Goal: Task Accomplishment & Management: Complete application form

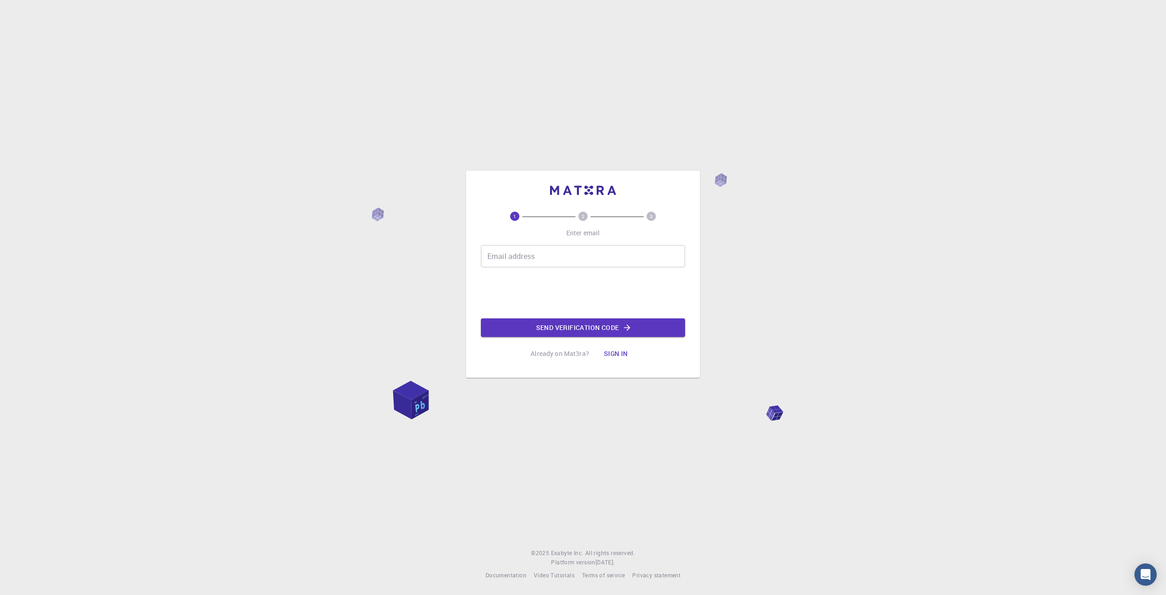
click at [555, 263] on input "Email address" at bounding box center [583, 256] width 204 height 22
type input "swiniarskio@gmail.com"
click at [642, 332] on button "Send verification code" at bounding box center [583, 327] width 204 height 19
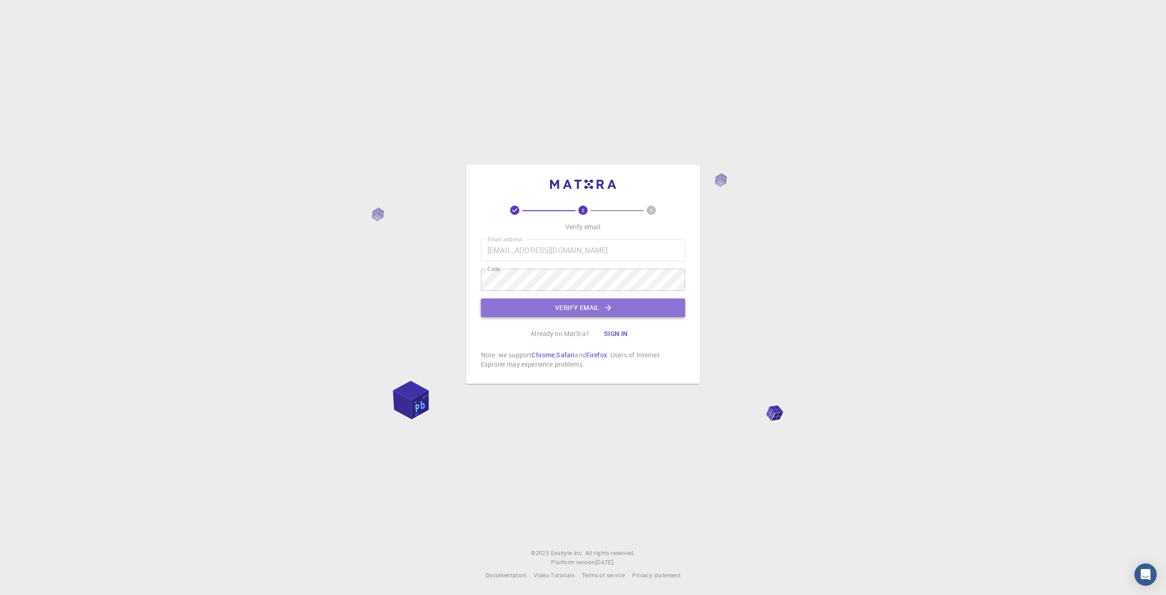
click at [603, 306] on button "Verify email" at bounding box center [583, 307] width 204 height 19
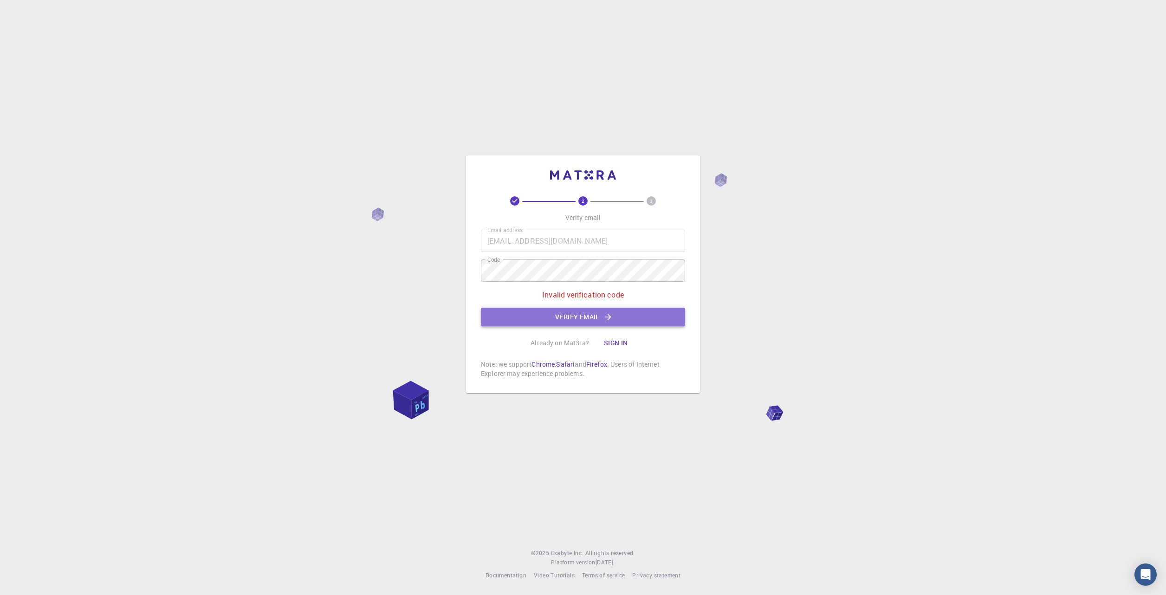
click at [587, 317] on button "Verify email" at bounding box center [583, 317] width 204 height 19
click at [466, 261] on div "2 3 Verify email Email address swiniarskio@gmail.com Email address Code Code In…" at bounding box center [583, 274] width 234 height 238
click at [602, 320] on button "Verify email" at bounding box center [583, 317] width 204 height 19
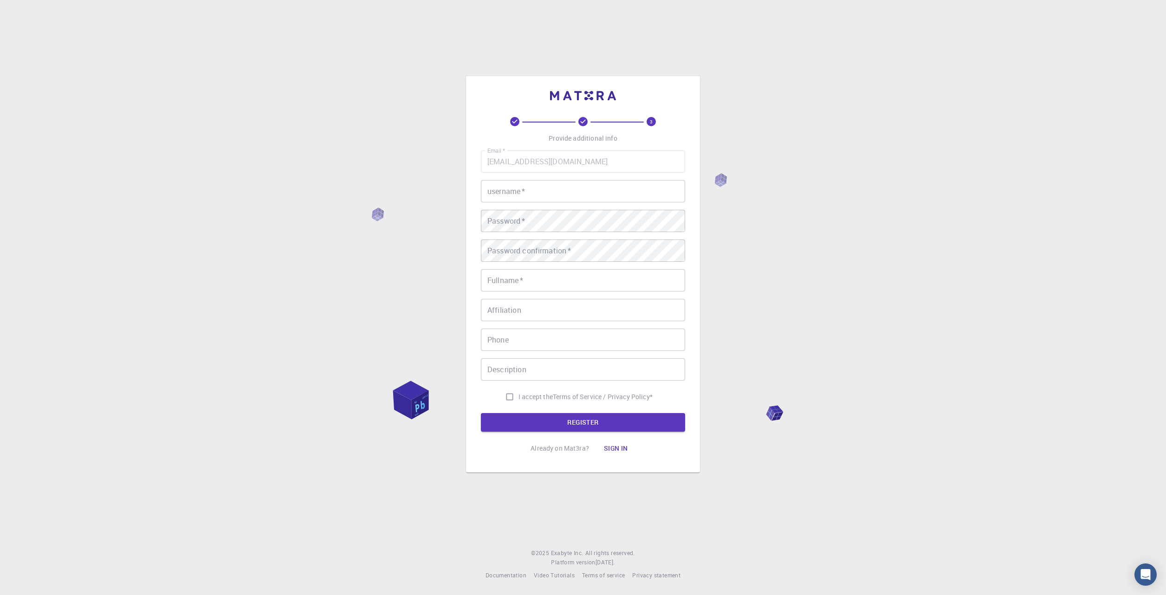
click at [546, 196] on input "username   *" at bounding box center [583, 191] width 204 height 22
type input "r"
type input "rudakotka3000"
type input "[PERSON_NAME]"
type input "721259189"
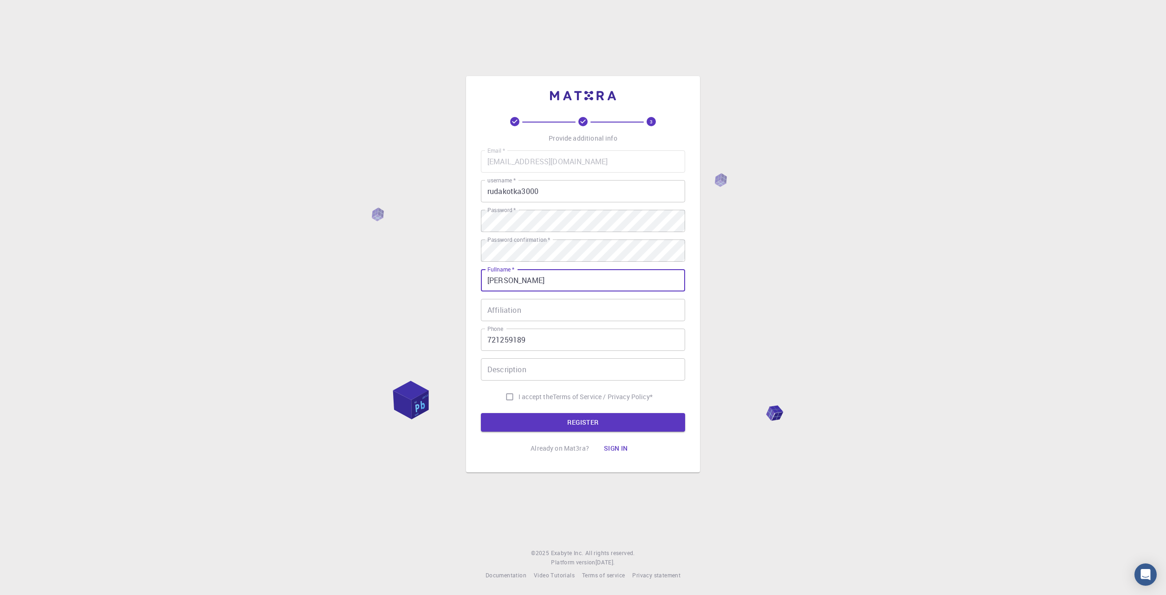
click at [552, 309] on input "Affiliation" at bounding box center [583, 310] width 204 height 22
click at [559, 376] on input "Description" at bounding box center [583, 369] width 204 height 22
click at [519, 397] on span "I accept the" at bounding box center [535, 396] width 34 height 9
click at [518, 397] on input "I accept the Terms of Service / Privacy Policy *" at bounding box center [510, 397] width 18 height 18
checkbox input "true"
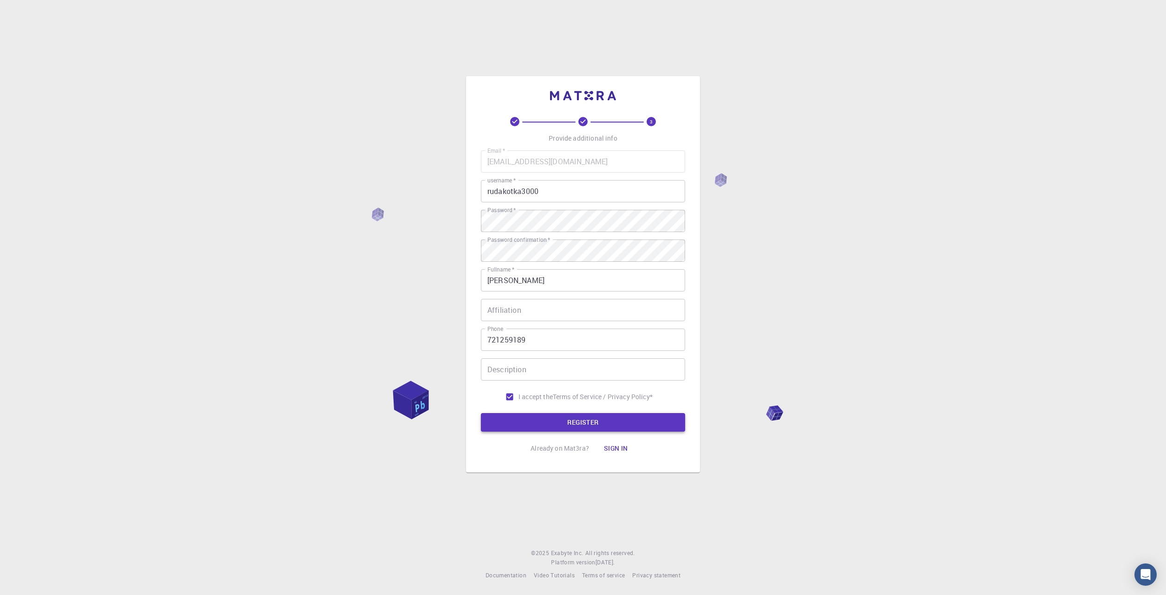
click at [554, 416] on button "REGISTER" at bounding box center [583, 422] width 204 height 19
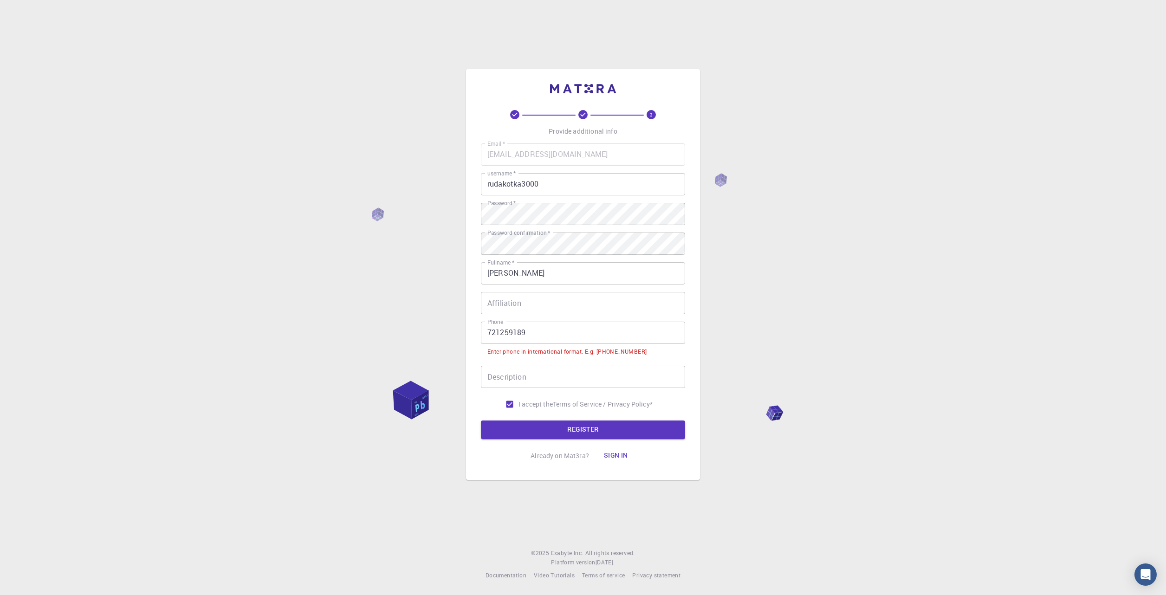
click at [487, 332] on input "721259189" at bounding box center [583, 333] width 204 height 22
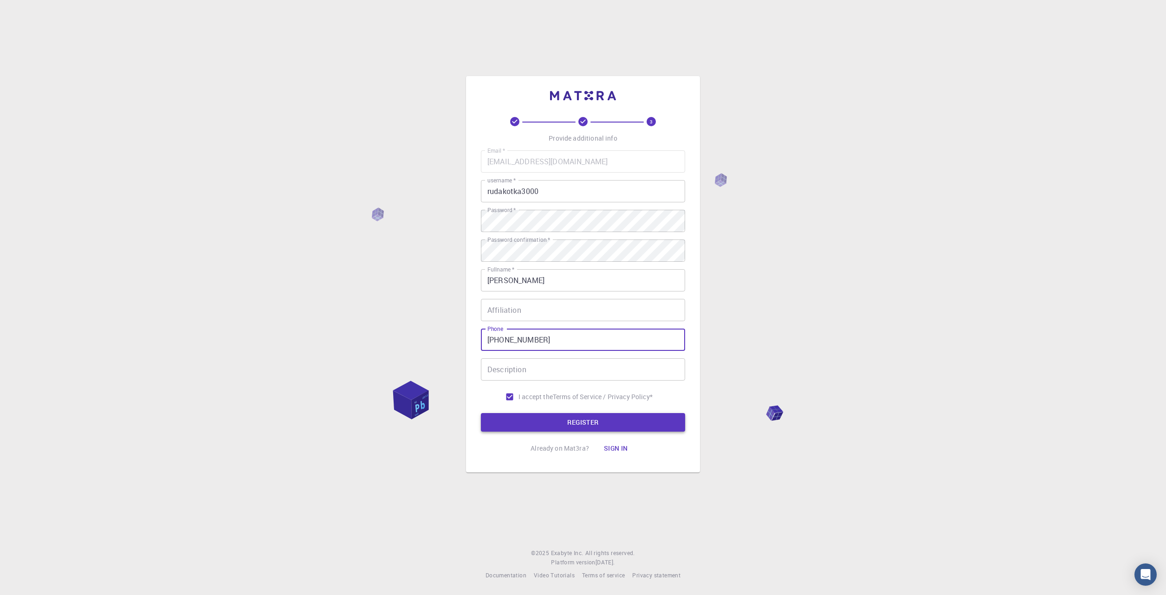
type input "+48721259189"
click at [614, 422] on button "REGISTER" at bounding box center [583, 422] width 204 height 19
click at [611, 428] on form "Email   * swiniarskio@gmail.com Email   * username   * rudakotka3000 username  …" at bounding box center [583, 290] width 204 height 281
click at [640, 424] on form "Email   * swiniarskio@gmail.com Email   * username   * rudakotka3000 username  …" at bounding box center [583, 290] width 204 height 281
click at [589, 425] on form "Email   * swiniarskio@gmail.com Email   * username   * rudakotka3000 username  …" at bounding box center [583, 290] width 204 height 281
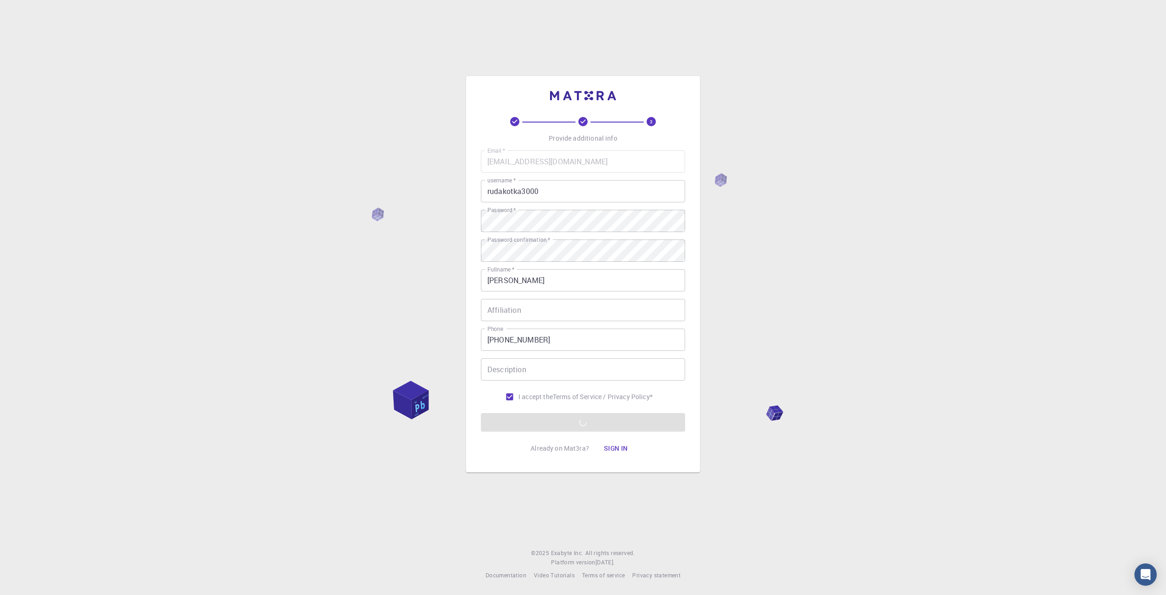
click at [629, 426] on form "Email   * swiniarskio@gmail.com Email   * username   * rudakotka3000 username  …" at bounding box center [583, 290] width 204 height 281
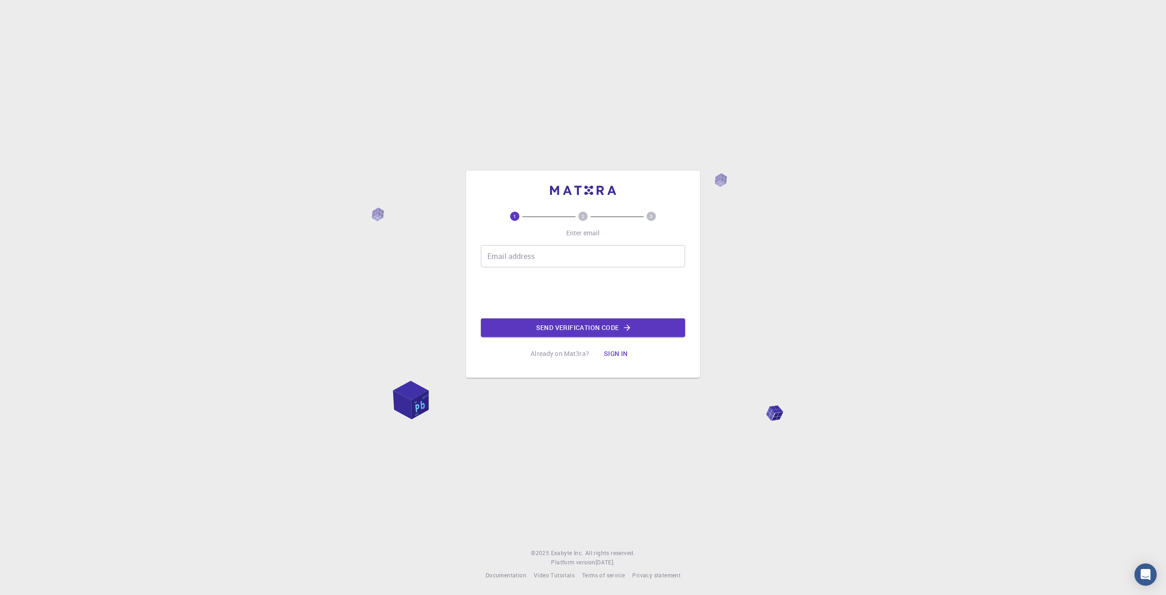
click at [618, 355] on button "Sign in" at bounding box center [615, 353] width 39 height 19
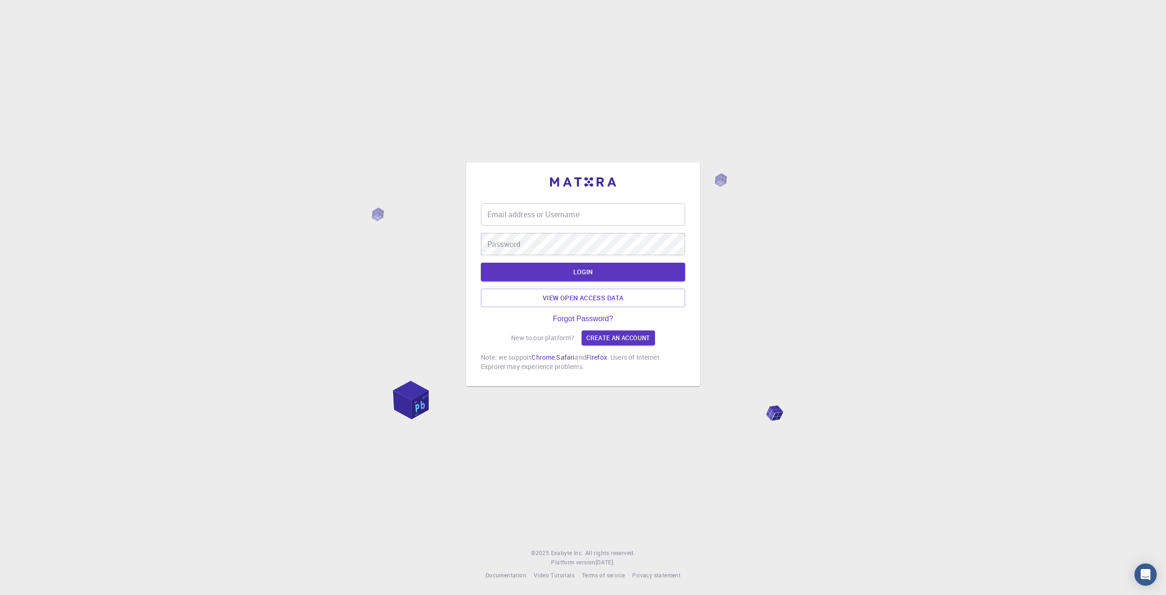
type input "rudakotka3000"
click at [599, 269] on button "LOGIN" at bounding box center [583, 272] width 204 height 19
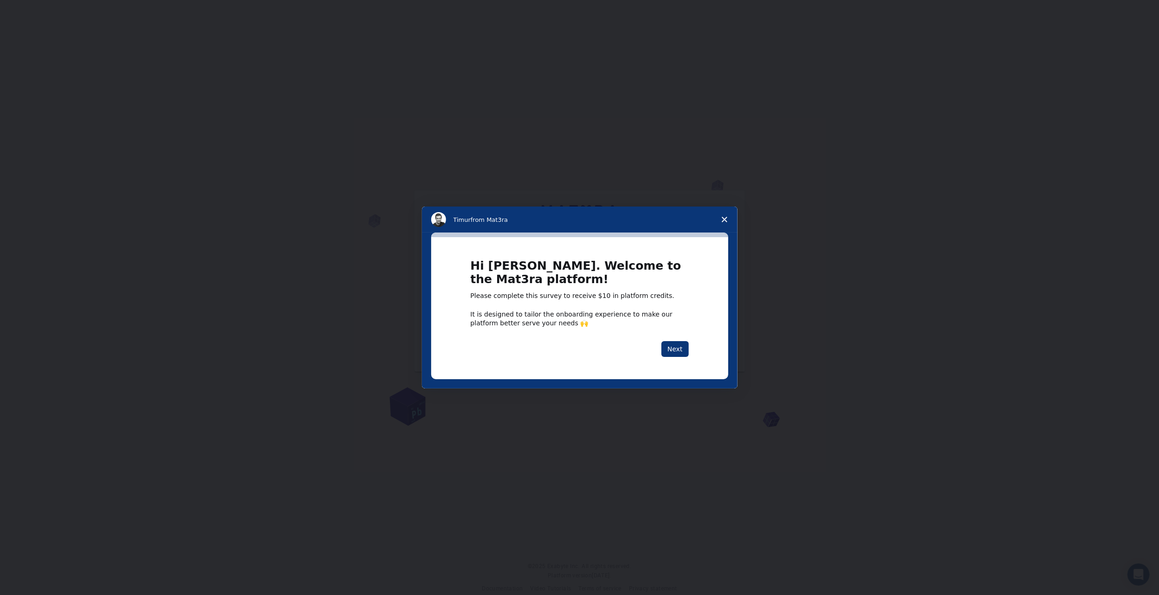
click at [722, 220] on icon "Close survey" at bounding box center [725, 220] width 6 height 6
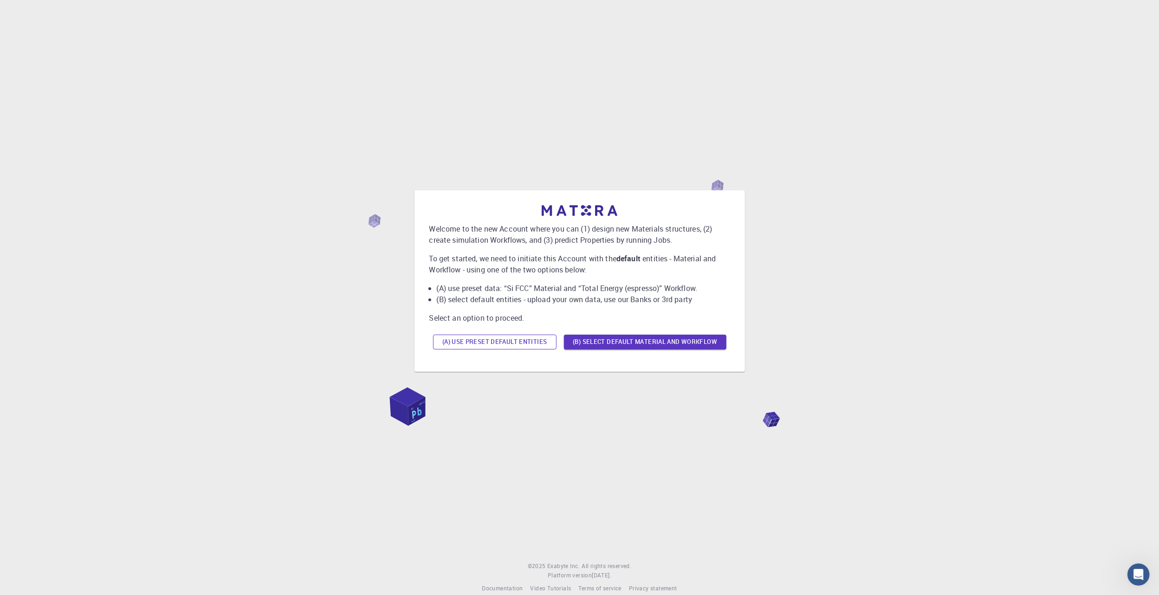
click at [531, 341] on button "(A) Use preset default entities" at bounding box center [494, 342] width 123 height 15
click at [629, 353] on div "Welcome to the new Account where you can (1) design new Materials structures, (…" at bounding box center [580, 281] width 316 height 167
click at [588, 345] on div "(A) Use preset default entities (B) Select default material and workflow" at bounding box center [579, 342] width 301 height 22
drag, startPoint x: 556, startPoint y: 349, endPoint x: 538, endPoint y: 346, distance: 18.5
click at [553, 349] on div "(A) Use preset default entities (B) Select default material and workflow" at bounding box center [579, 342] width 301 height 22
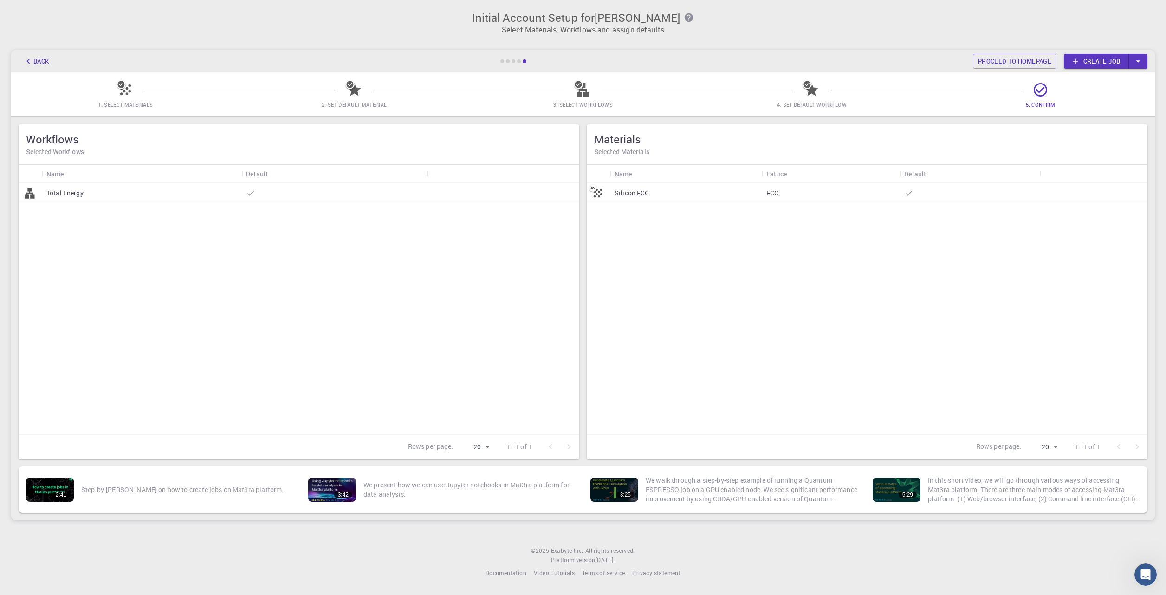
click at [697, 198] on div "Silicon FCC" at bounding box center [686, 193] width 152 height 20
click at [659, 198] on div "Silicon FCC" at bounding box center [686, 193] width 152 height 20
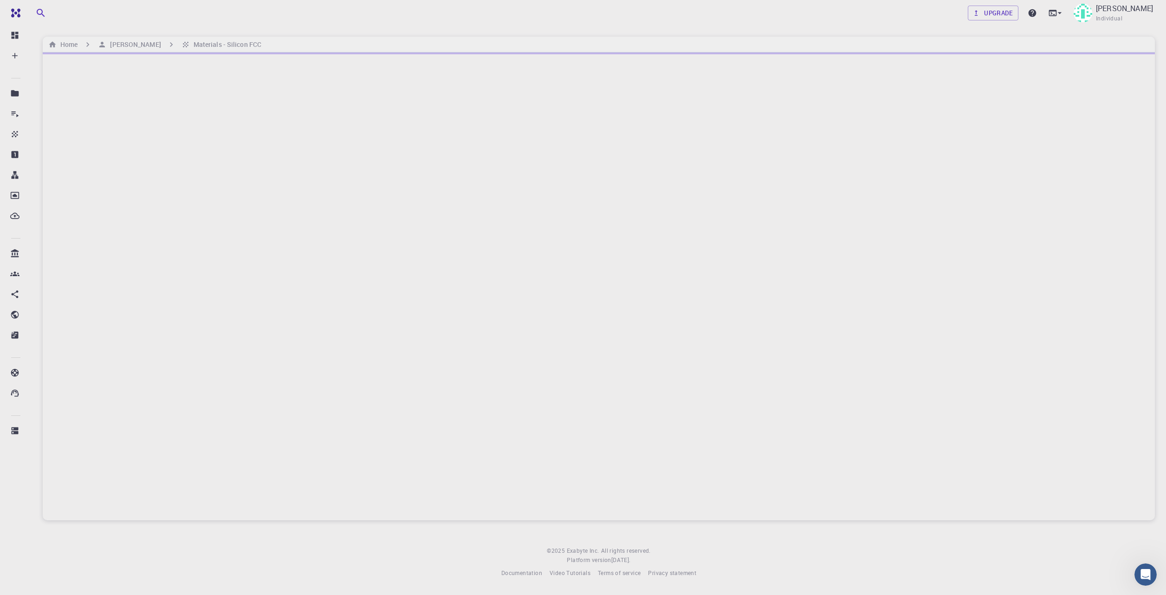
click at [658, 190] on div at bounding box center [599, 286] width 1112 height 468
